Goal: Task Accomplishment & Management: Use online tool/utility

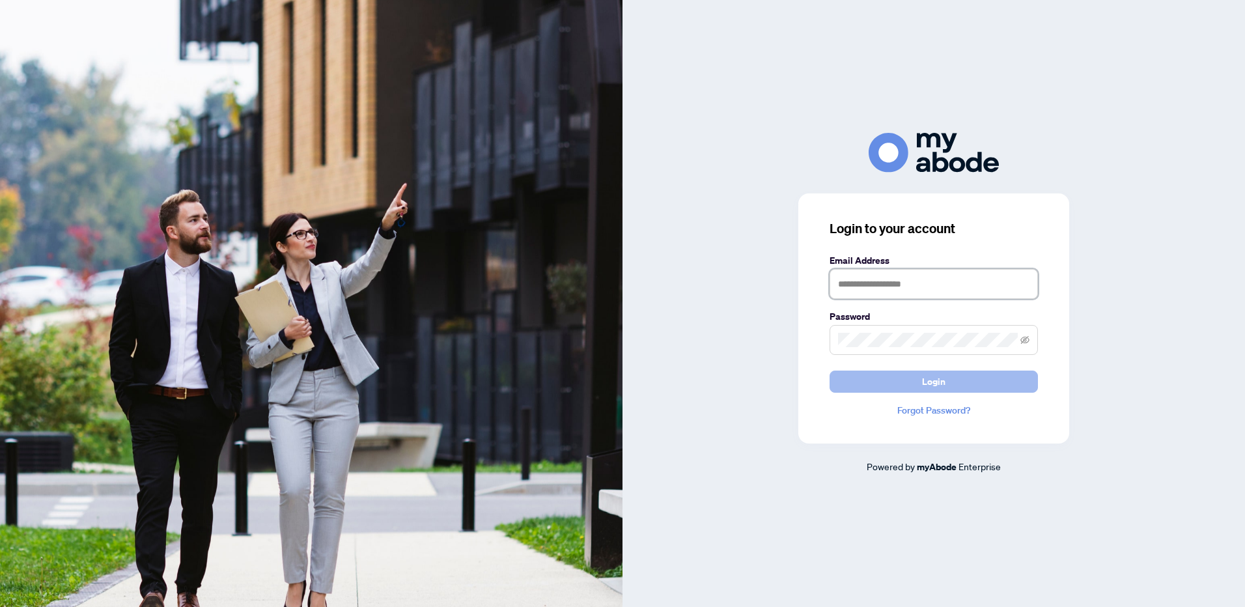
type input "**********"
click at [941, 378] on span "Login" at bounding box center [933, 381] width 23 height 21
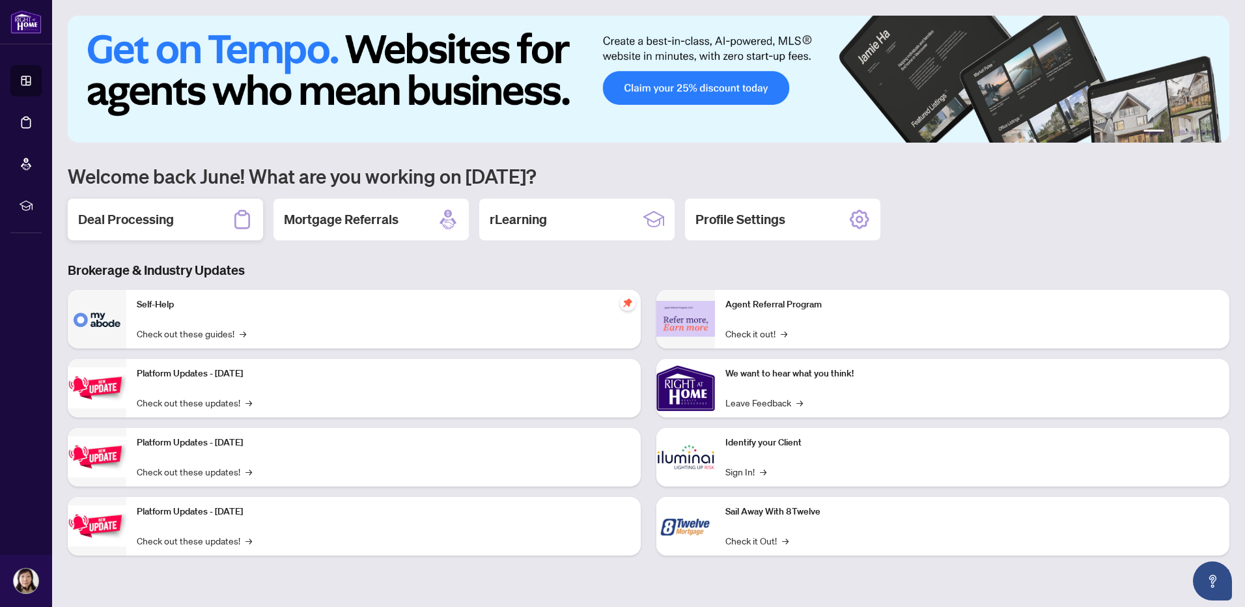
click at [152, 221] on h2 "Deal Processing" at bounding box center [126, 219] width 96 height 18
